Goal: Contribute content

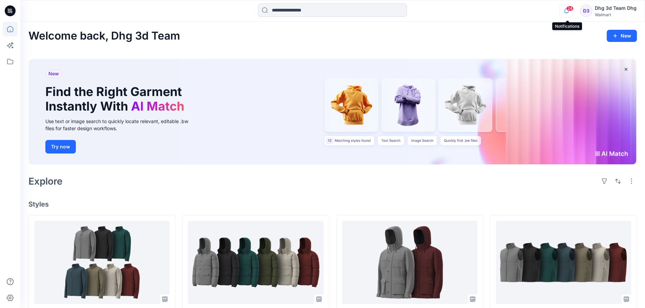
click at [563, 13] on icon "button" at bounding box center [566, 11] width 13 height 14
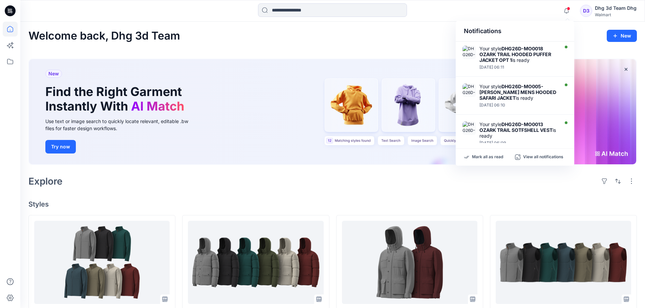
click at [185, 183] on div "Explore" at bounding box center [332, 181] width 608 height 16
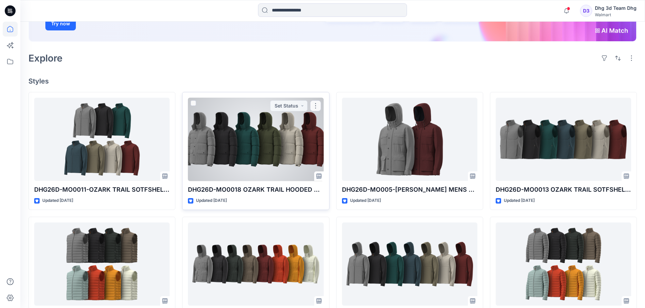
scroll to position [135, 0]
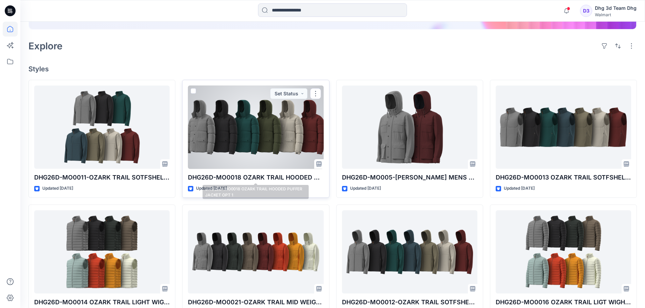
click at [248, 182] on p "DHG26D-MO0018 OZARK TRAIL HOODED PUFFER JACKET OPT 1" at bounding box center [255, 177] width 135 height 9
click at [253, 155] on div at bounding box center [255, 128] width 135 height 84
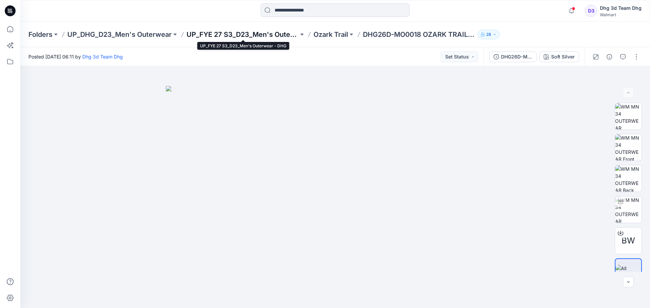
click at [275, 36] on p "UP_FYE 27 S3_D23_Men's Outerwear - DHG" at bounding box center [242, 34] width 112 height 9
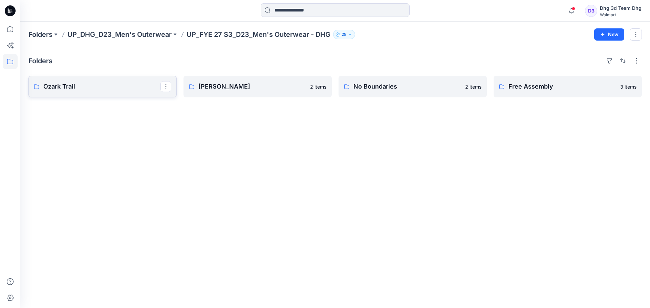
click at [101, 92] on link "Ozark Trail" at bounding box center [102, 87] width 148 height 22
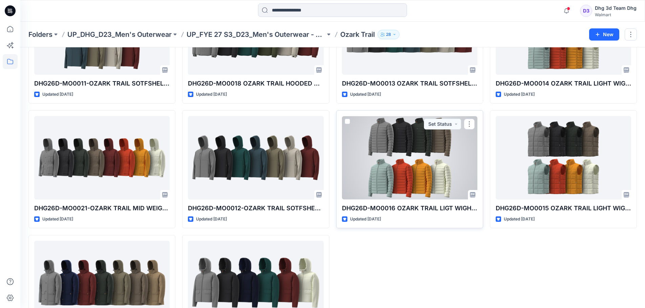
scroll to position [34, 0]
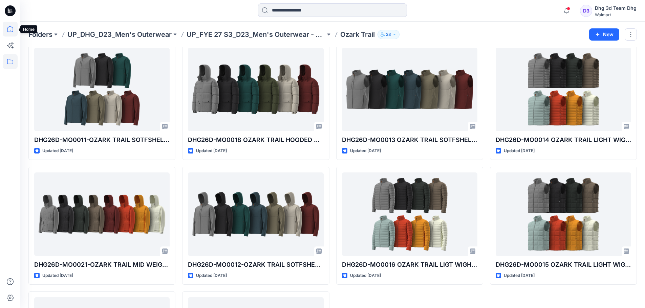
click at [9, 26] on icon at bounding box center [10, 29] width 15 height 15
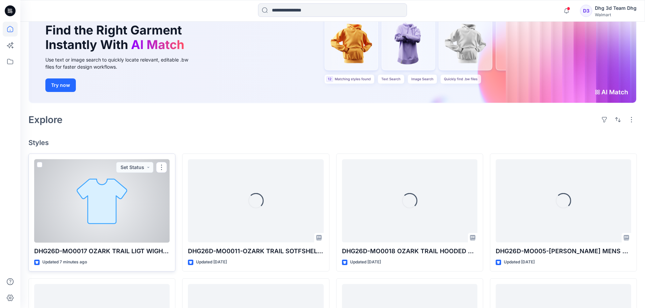
scroll to position [135, 0]
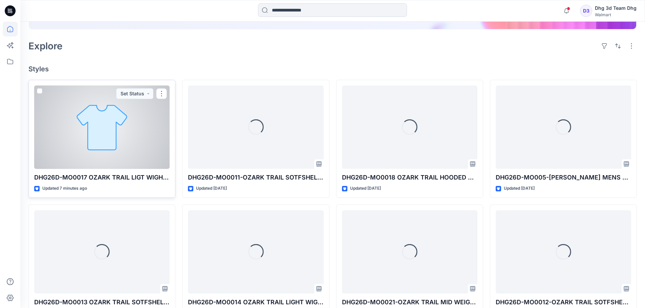
click at [150, 176] on p "DHG26D-MO0017 OZARK TRAIL LIGT WIGHT PUFFER JACKET OPT 2" at bounding box center [101, 177] width 135 height 9
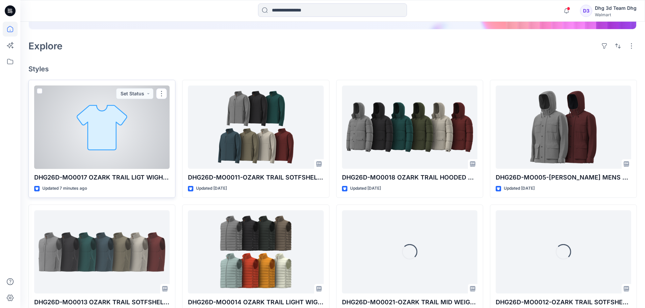
click at [148, 159] on div at bounding box center [101, 128] width 135 height 84
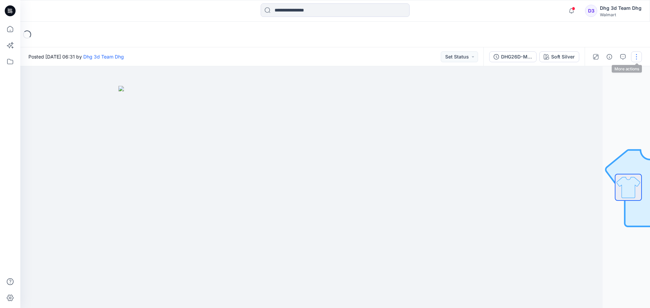
click at [637, 58] on button "button" at bounding box center [636, 56] width 11 height 11
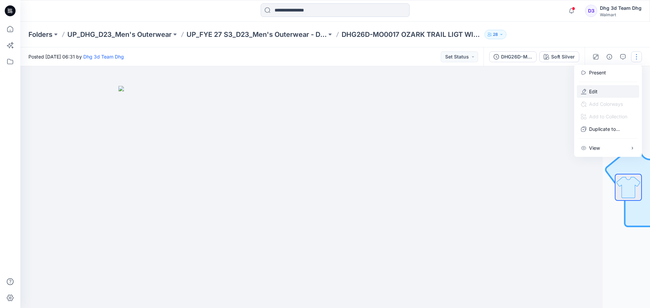
click at [598, 88] on button "Edit" at bounding box center [608, 91] width 62 height 13
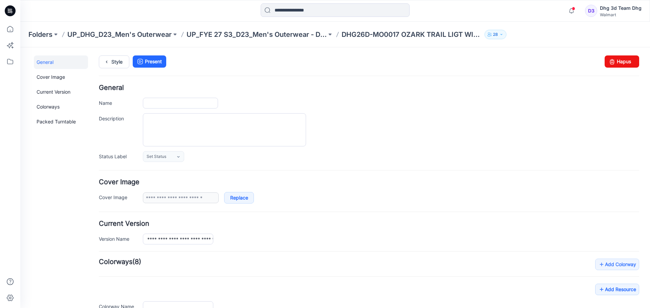
type input "**********"
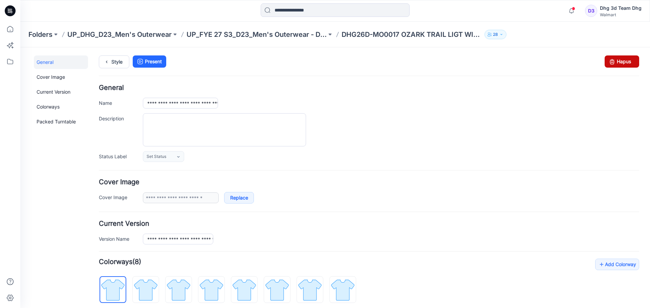
drag, startPoint x: 610, startPoint y: 58, endPoint x: 381, endPoint y: 82, distance: 230.1
click at [610, 58] on icon at bounding box center [611, 62] width 9 height 12
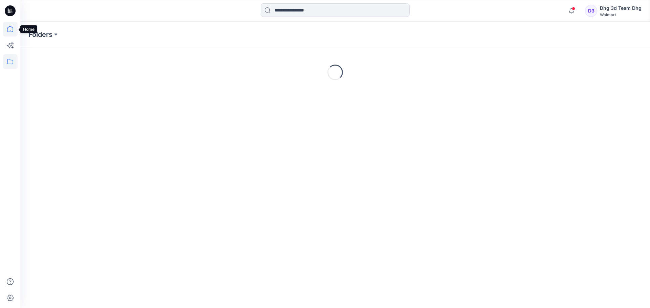
click at [7, 29] on icon at bounding box center [10, 29] width 15 height 15
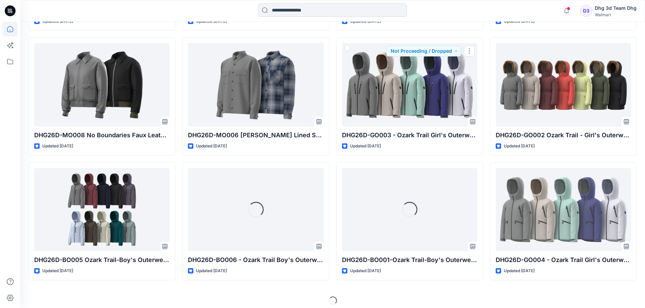
scroll to position [682, 0]
